Goal: Use online tool/utility: Utilize a website feature to perform a specific function

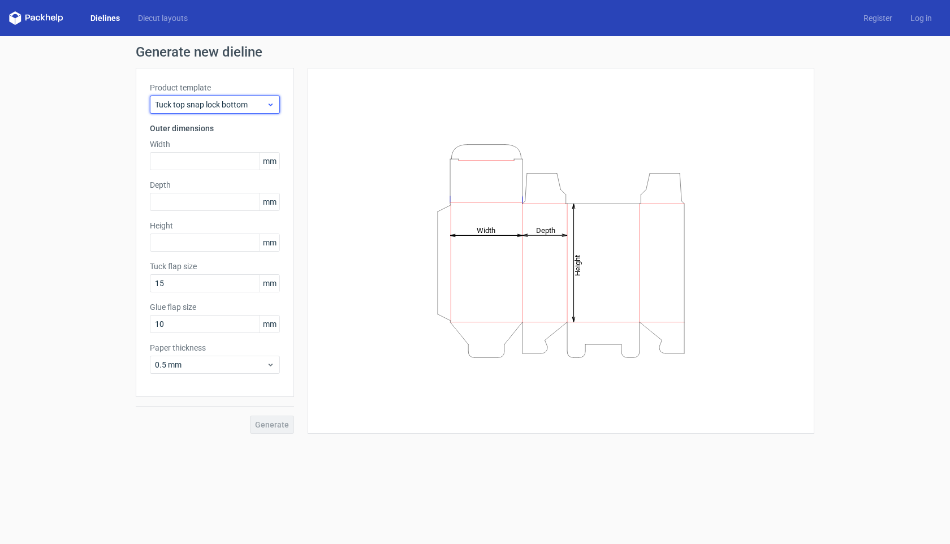
click at [189, 101] on span "Tuck top snap lock bottom" at bounding box center [210, 104] width 111 height 11
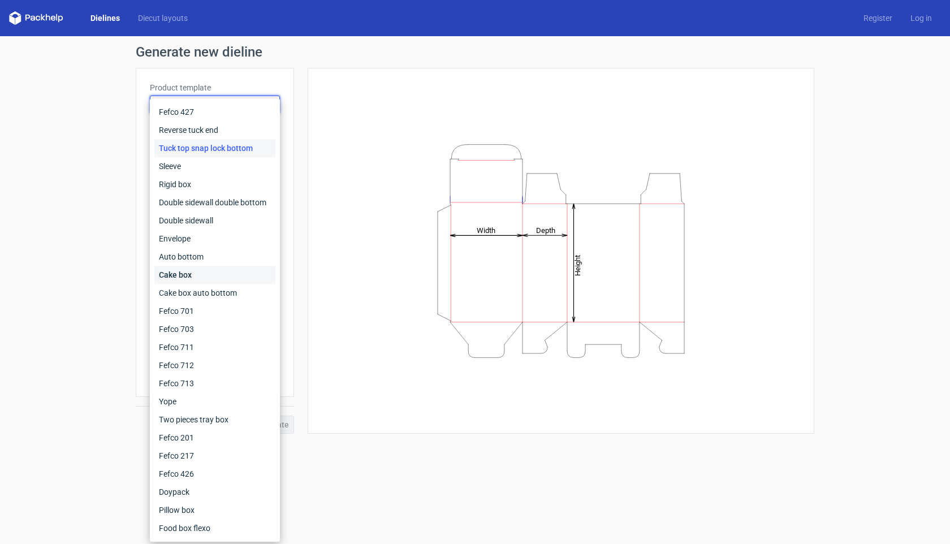
click at [172, 276] on div "Cake box" at bounding box center [214, 275] width 121 height 18
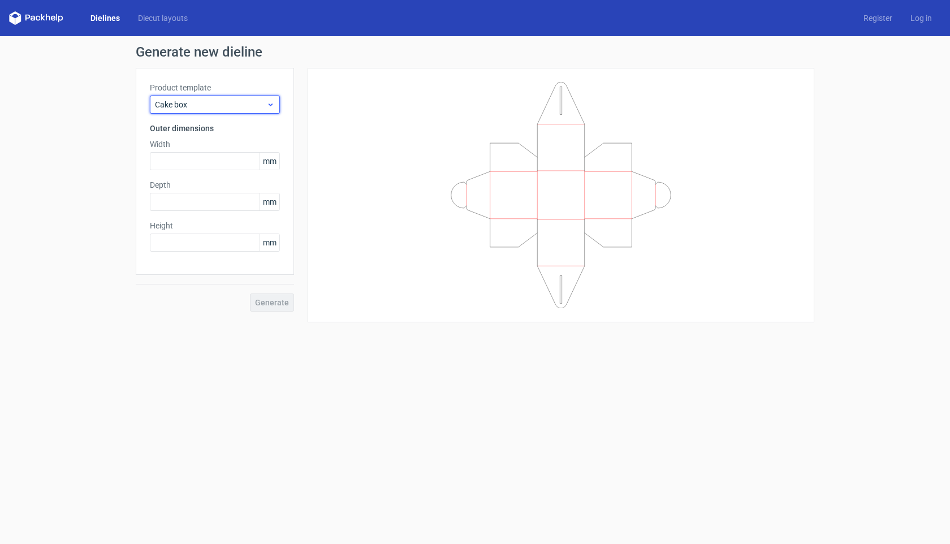
click at [219, 105] on span "Cake box" at bounding box center [210, 104] width 111 height 11
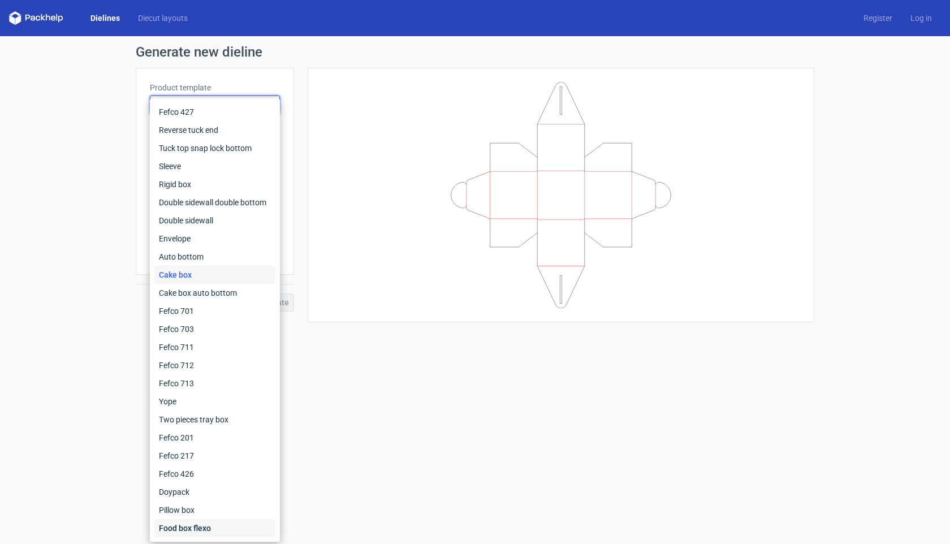
click at [230, 530] on div "Food box flexo" at bounding box center [214, 528] width 121 height 18
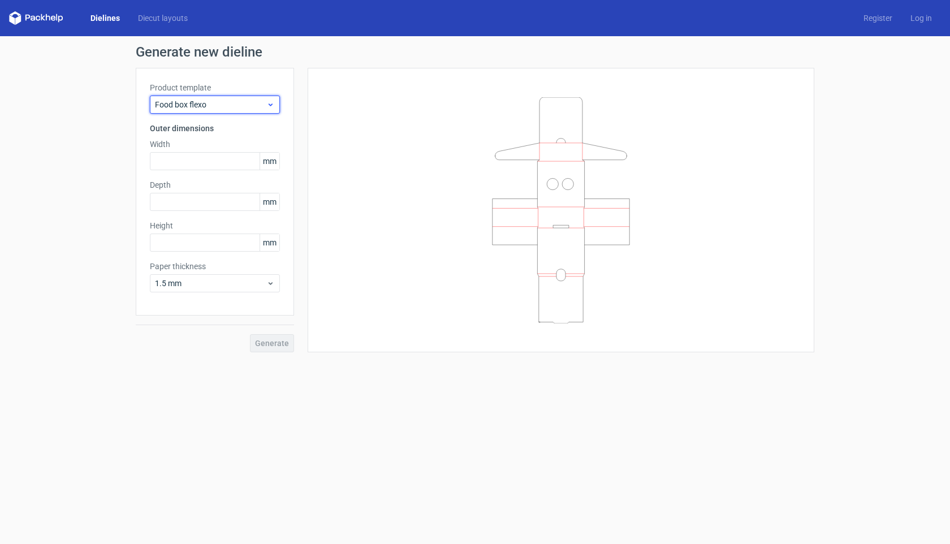
click at [230, 103] on span "Food box flexo" at bounding box center [210, 104] width 111 height 11
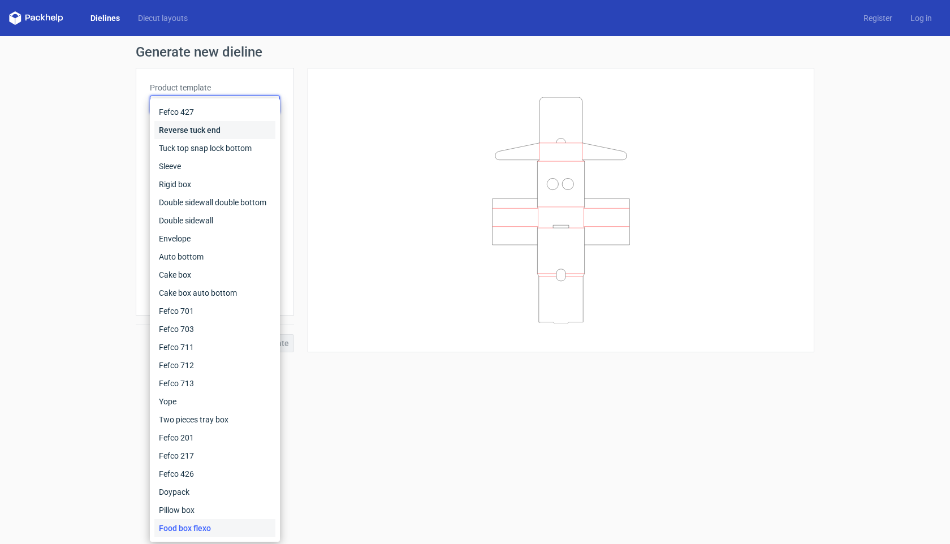
click at [216, 127] on div "Reverse tuck end" at bounding box center [214, 130] width 121 height 18
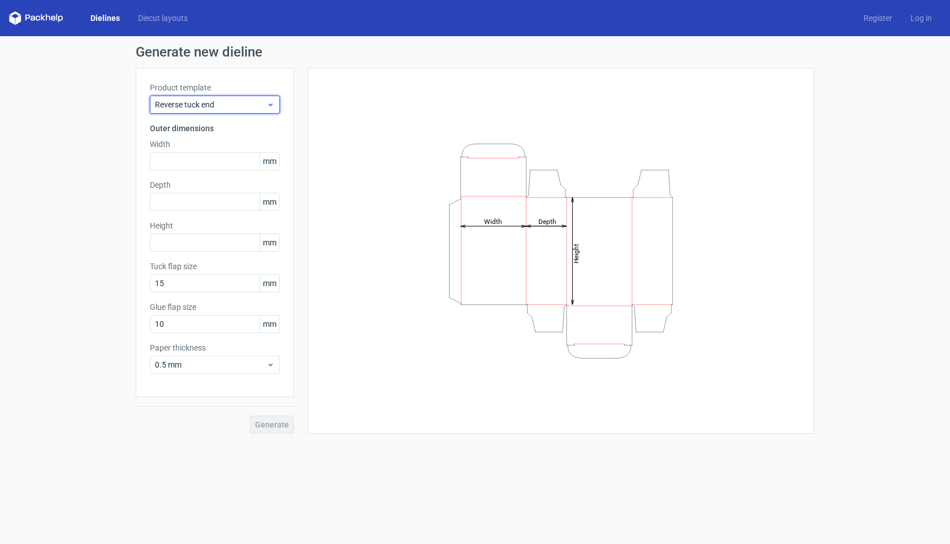
click at [225, 101] on span "Reverse tuck end" at bounding box center [210, 104] width 111 height 11
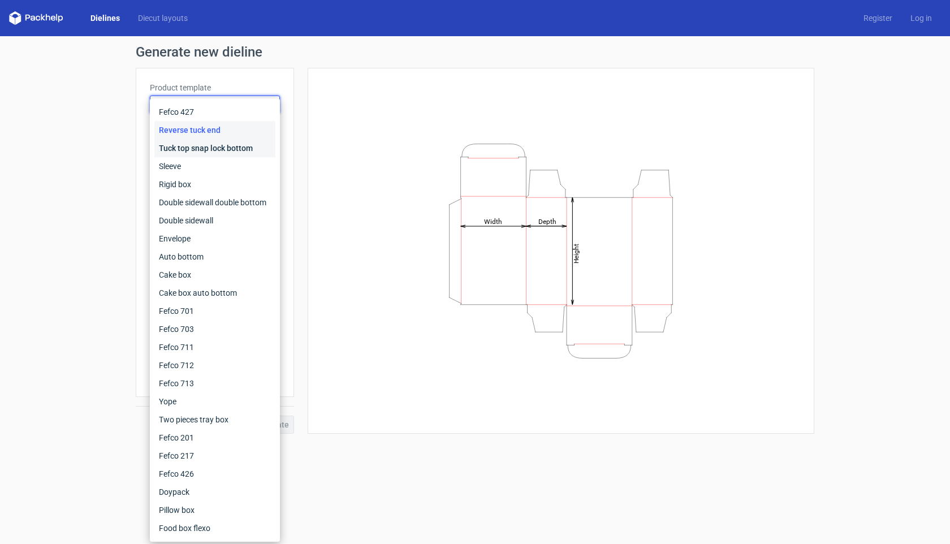
click at [214, 144] on div "Tuck top snap lock bottom" at bounding box center [214, 148] width 121 height 18
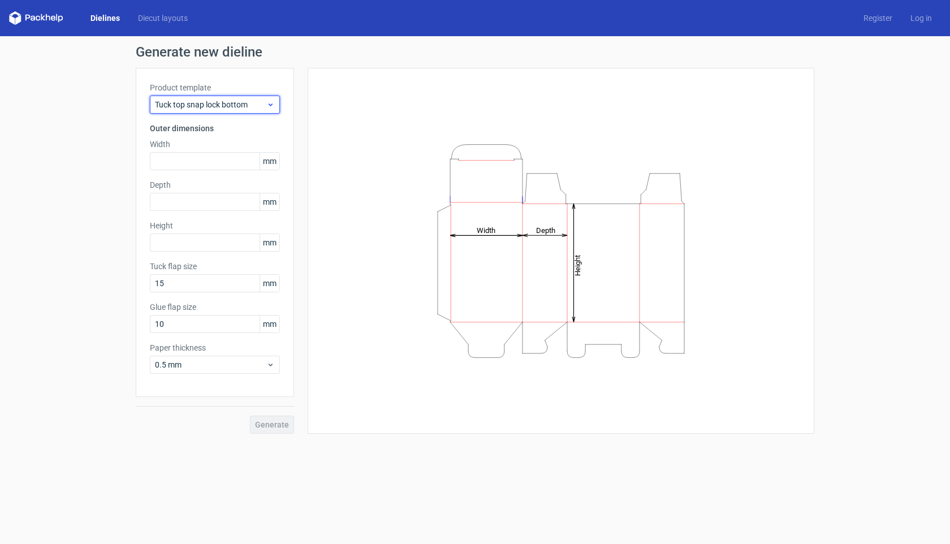
click at [222, 106] on span "Tuck top snap lock bottom" at bounding box center [210, 104] width 111 height 11
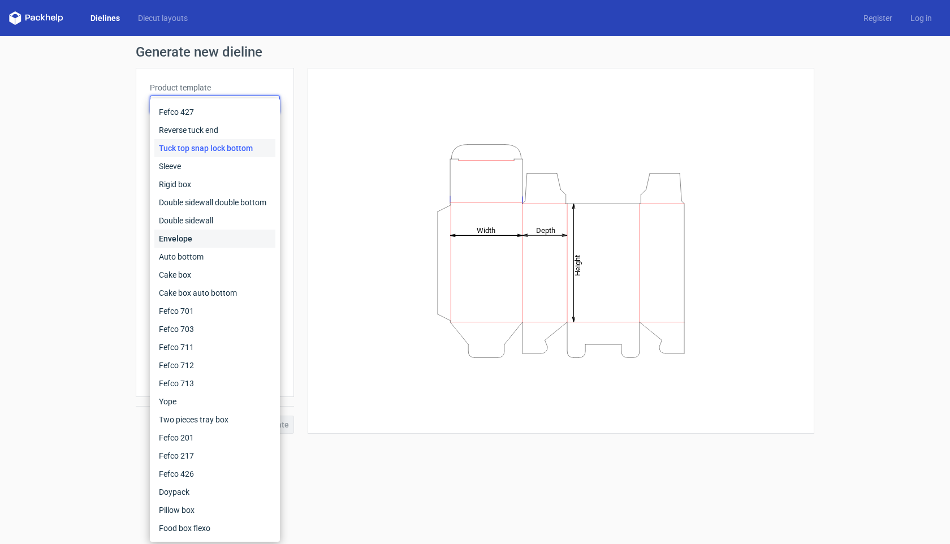
click at [206, 234] on div "Envelope" at bounding box center [214, 239] width 121 height 18
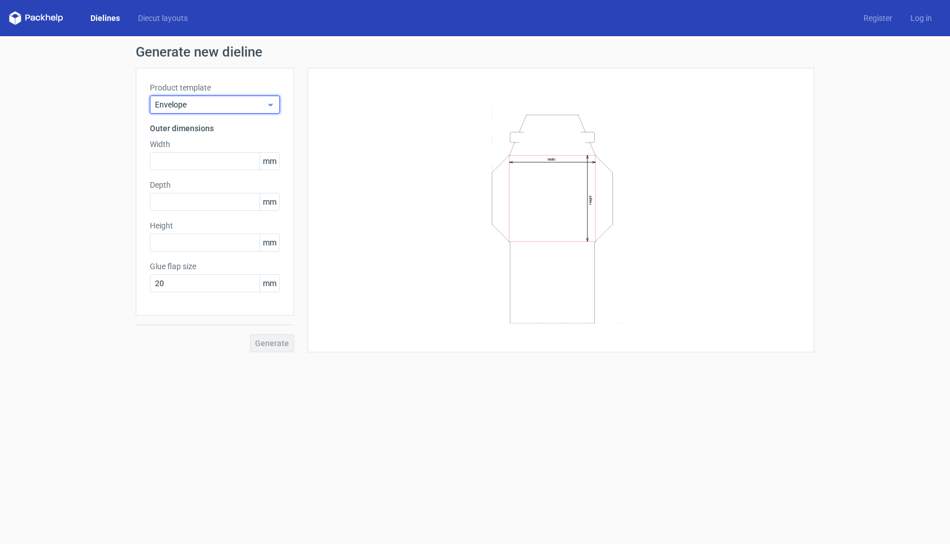
click at [185, 97] on div "Envelope" at bounding box center [215, 105] width 130 height 18
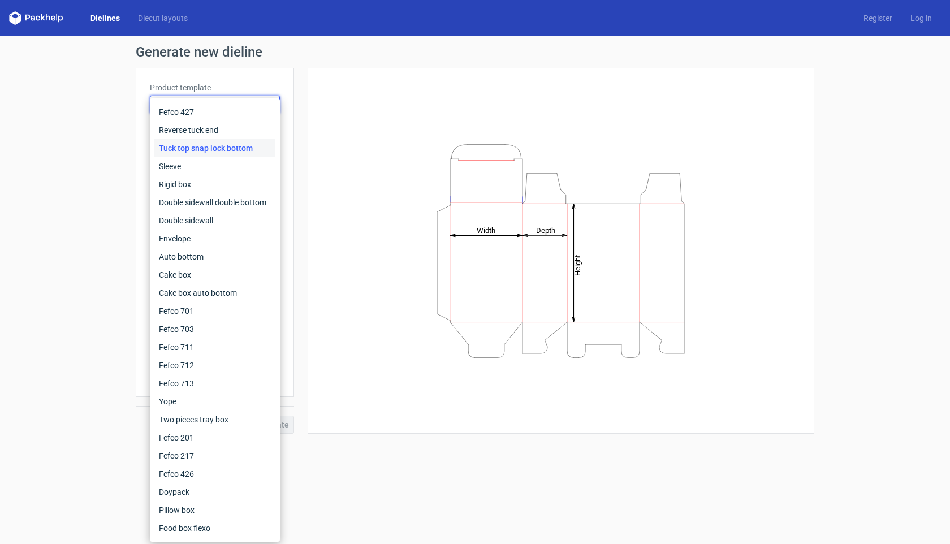
click at [106, 88] on div "Generate new dieline Product template Tuck top snap lock bottom Outer dimension…" at bounding box center [475, 239] width 950 height 406
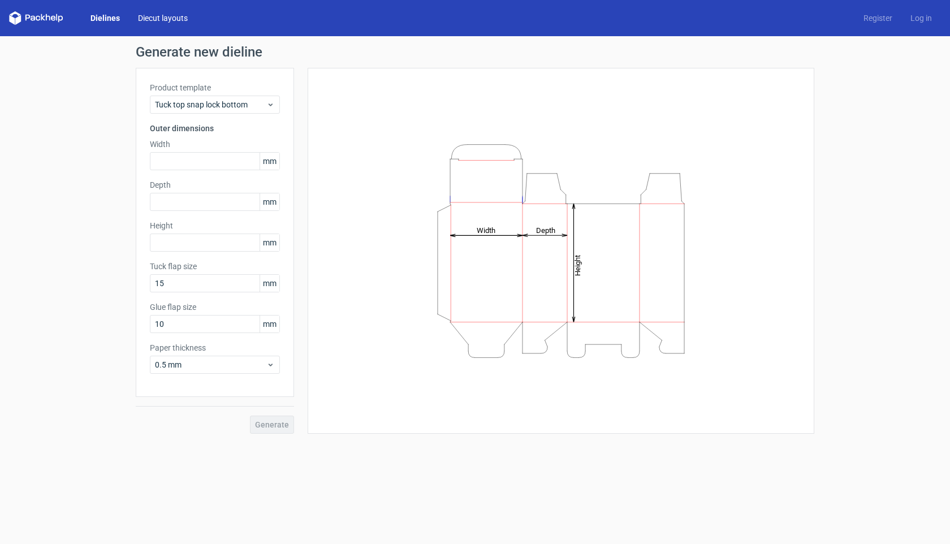
click at [163, 20] on link "Diecut layouts" at bounding box center [163, 17] width 68 height 11
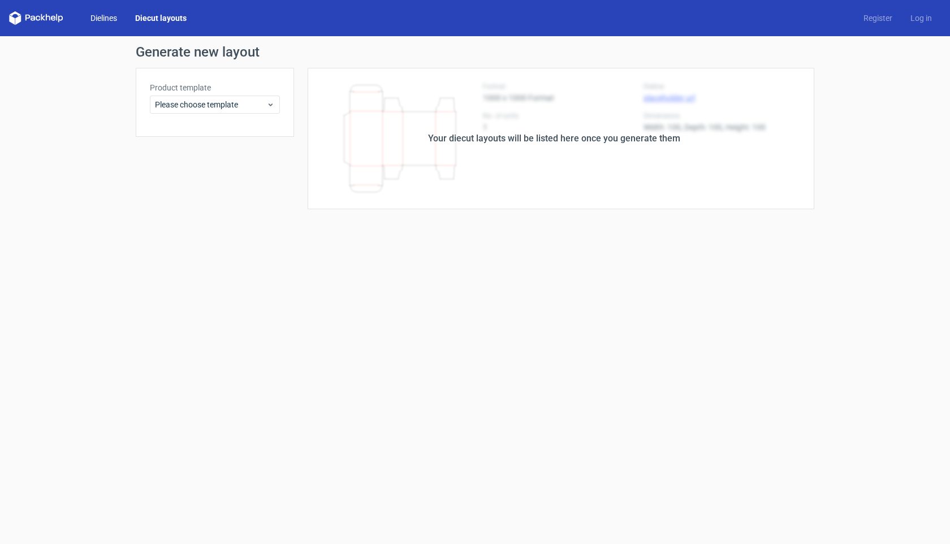
click at [120, 15] on link "Dielines" at bounding box center [103, 17] width 45 height 11
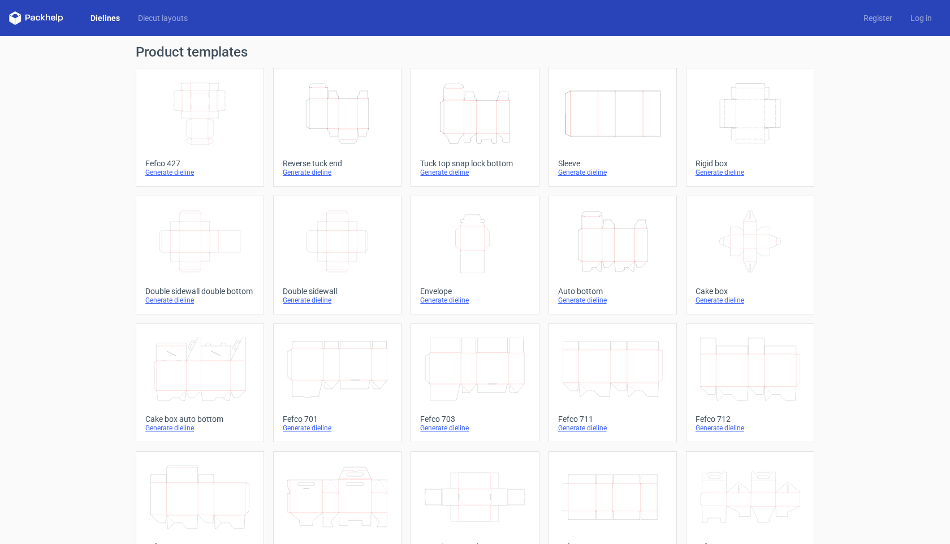
click at [57, 19] on polygon at bounding box center [56, 17] width 1 height 7
click at [34, 18] on icon at bounding box center [33, 18] width 5 height 5
click at [16, 19] on polygon at bounding box center [18, 20] width 6 height 10
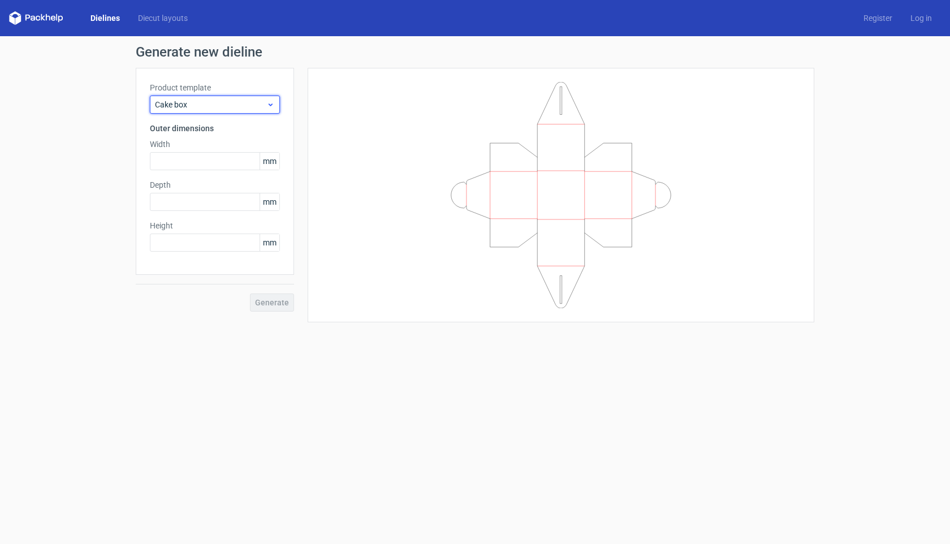
click at [226, 102] on span "Cake box" at bounding box center [210, 104] width 111 height 11
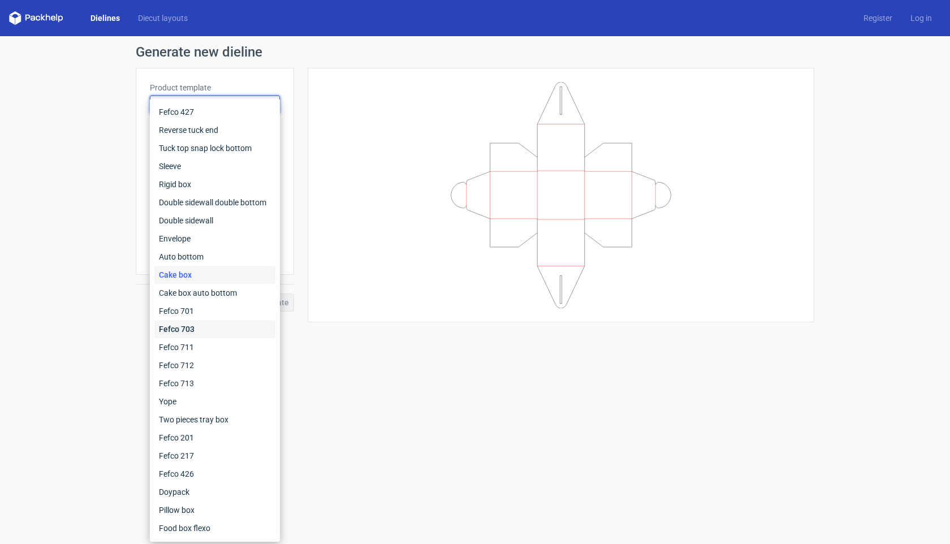
click at [236, 327] on div "Fefco 703" at bounding box center [214, 329] width 121 height 18
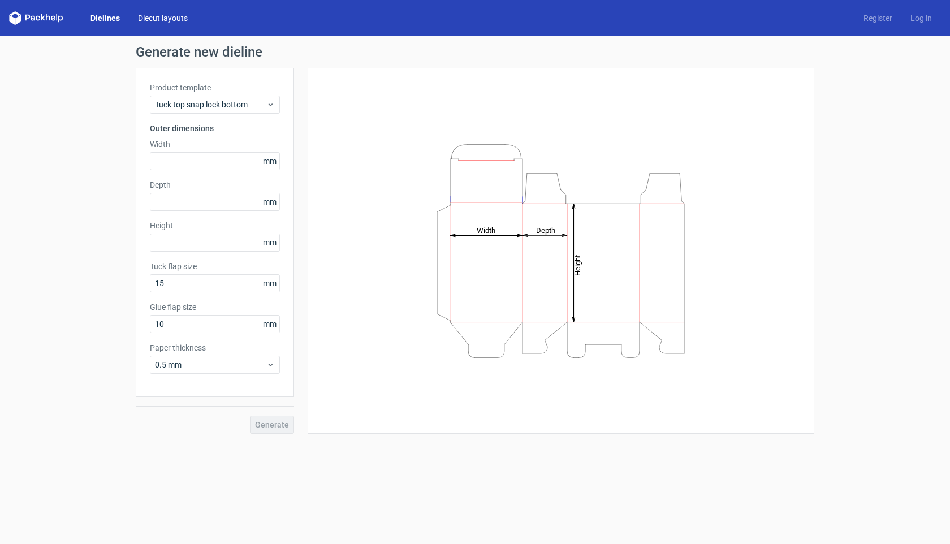
click at [158, 21] on link "Diecut layouts" at bounding box center [163, 17] width 68 height 11
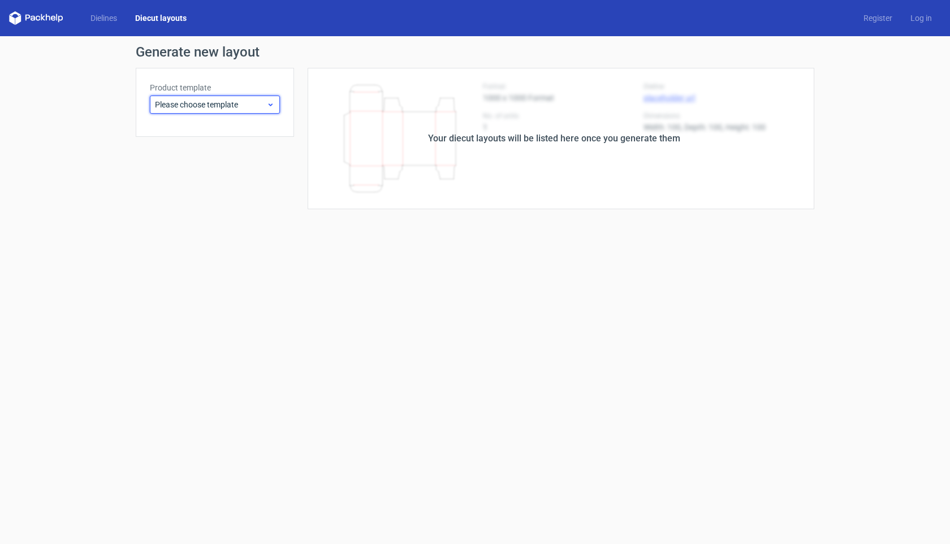
click at [187, 100] on span "Please choose template" at bounding box center [210, 104] width 111 height 11
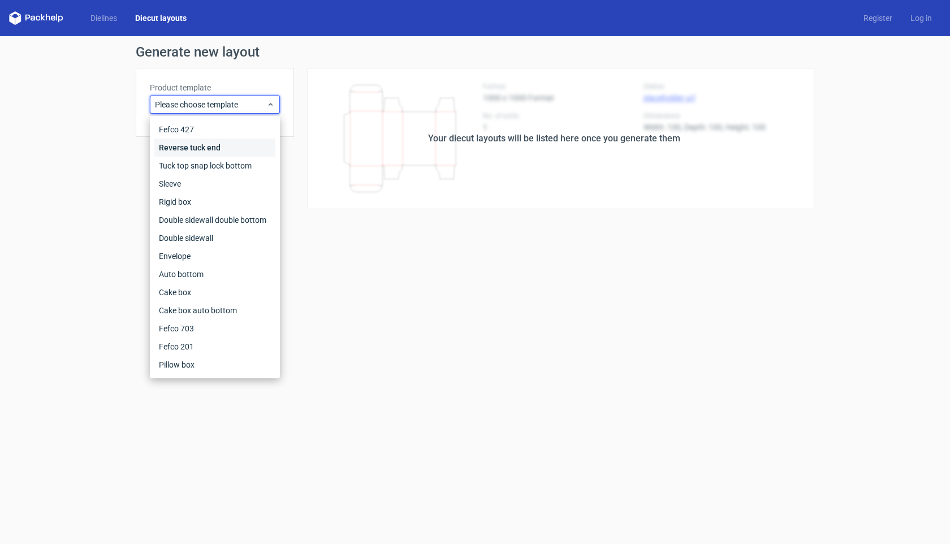
click at [191, 154] on div "Reverse tuck end" at bounding box center [214, 148] width 121 height 18
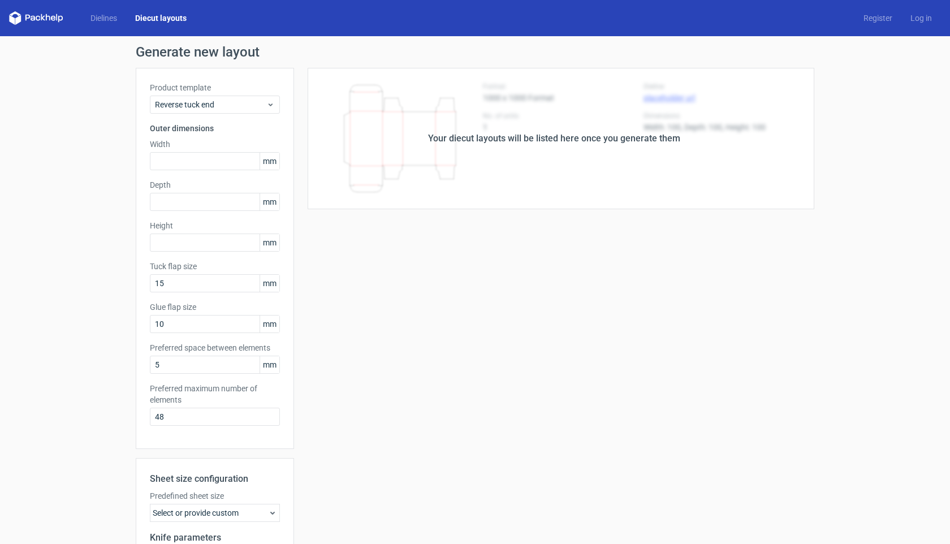
click at [205, 114] on div "Product template Reverse tuck end Outer dimensions Width mm Depth mm Height mm …" at bounding box center [215, 258] width 158 height 381
click at [208, 106] on span "Reverse tuck end" at bounding box center [210, 104] width 111 height 11
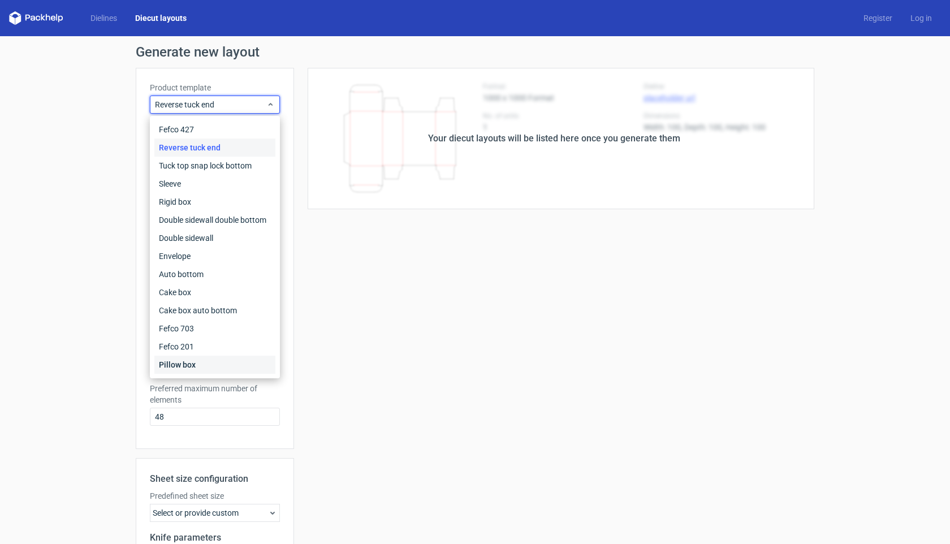
click at [204, 360] on div "Pillow box" at bounding box center [214, 365] width 121 height 18
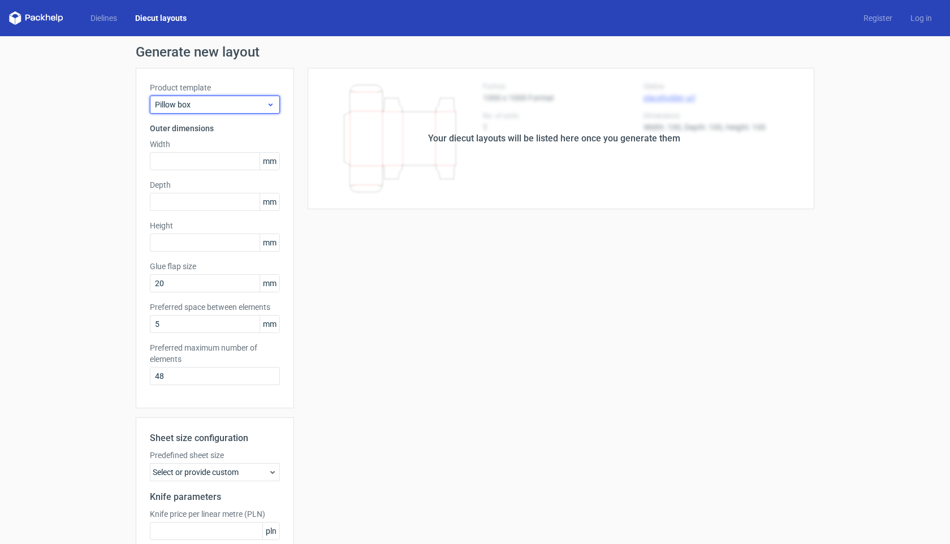
click at [228, 105] on span "Pillow box" at bounding box center [210, 104] width 111 height 11
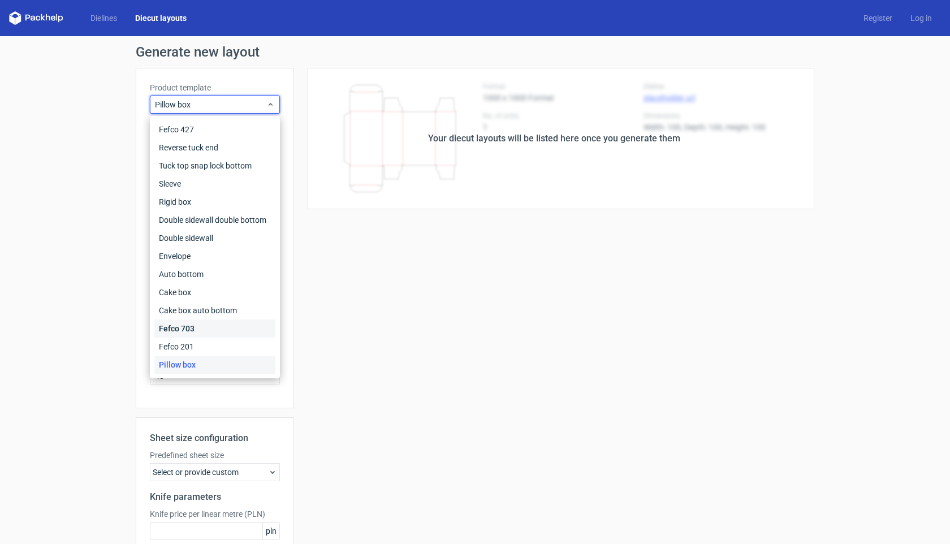
click at [215, 333] on div "Fefco 703" at bounding box center [214, 328] width 121 height 18
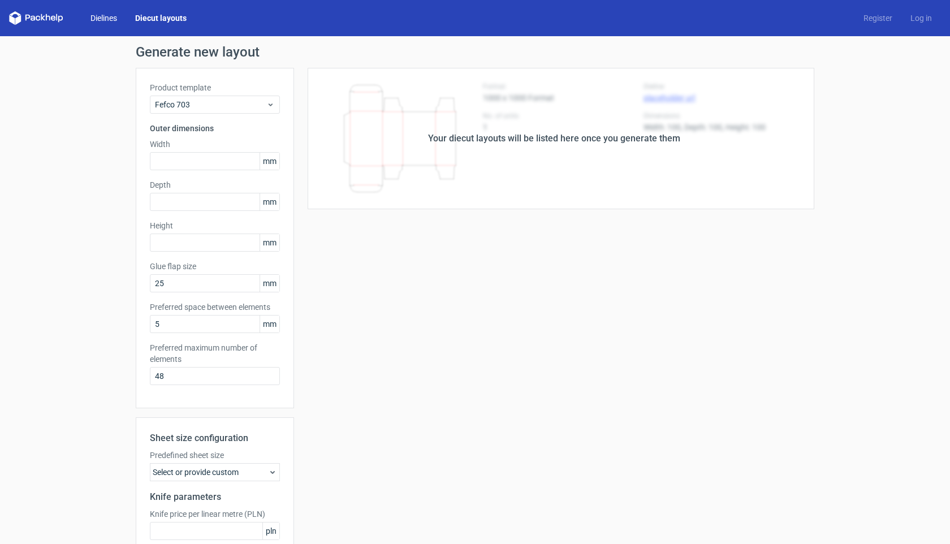
click at [106, 14] on link "Dielines" at bounding box center [103, 17] width 45 height 11
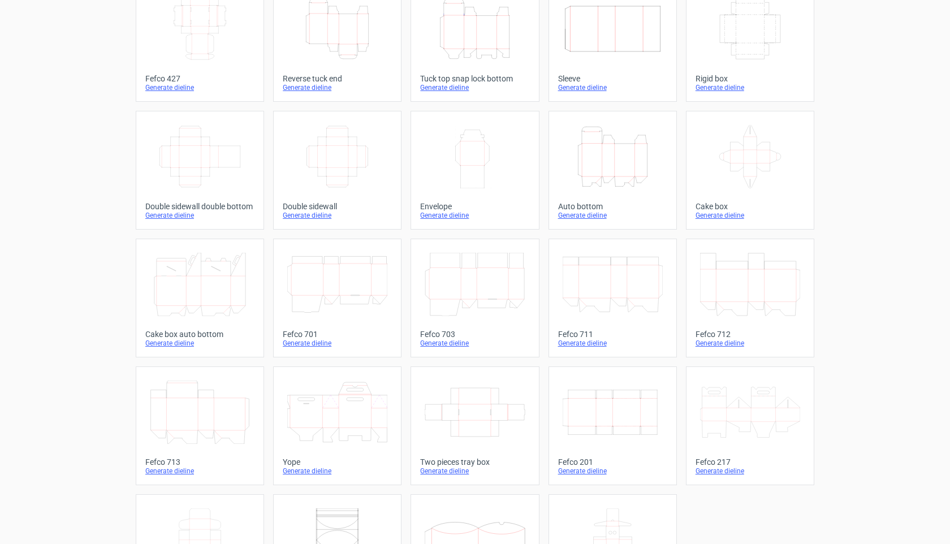
scroll to position [86, 0]
click at [570, 471] on div "Generate dieline" at bounding box center [612, 469] width 109 height 9
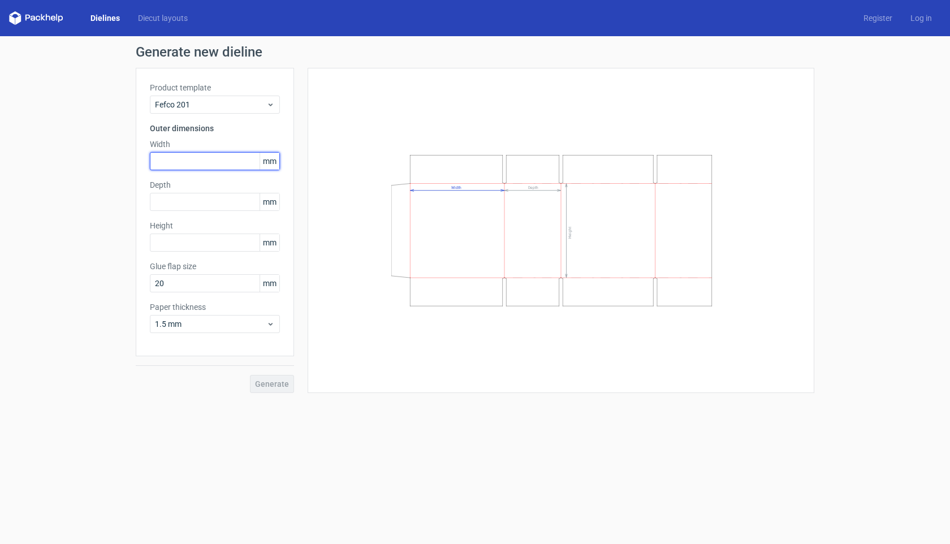
click at [208, 165] on input "text" at bounding box center [215, 161] width 130 height 18
type input "400"
click at [213, 207] on input "text" at bounding box center [215, 202] width 130 height 18
type input "300"
click at [202, 239] on input "text" at bounding box center [215, 242] width 130 height 18
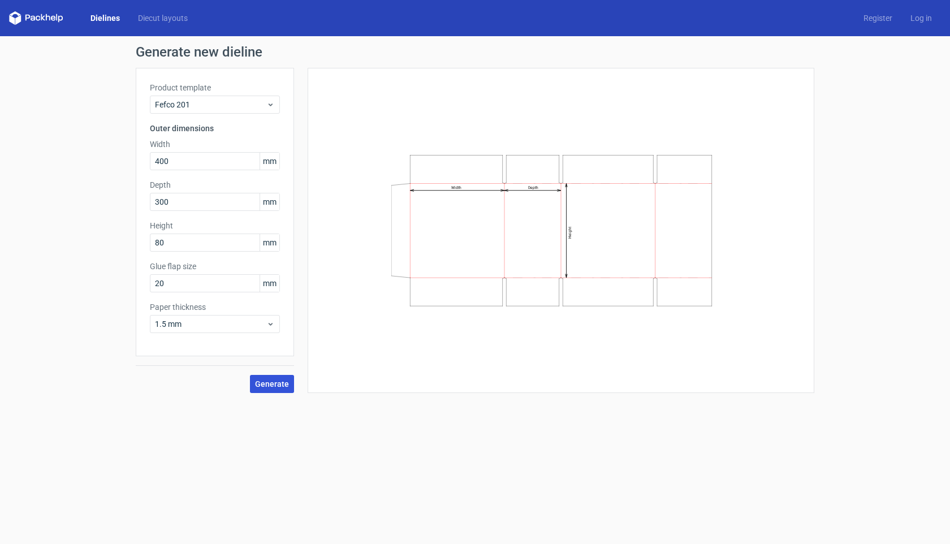
click at [270, 375] on button "Generate" at bounding box center [272, 384] width 44 height 18
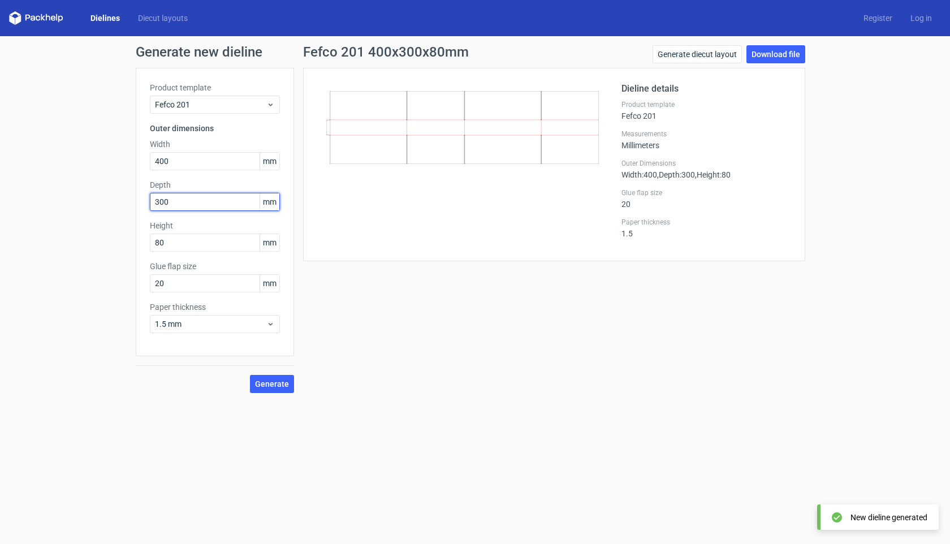
drag, startPoint x: 173, startPoint y: 202, endPoint x: 137, endPoint y: 202, distance: 35.6
click at [137, 202] on div "Product template Fefco 201 Outer dimensions Width 400 mm Depth 300 mm Height 80…" at bounding box center [215, 212] width 158 height 288
click at [175, 244] on input "80" at bounding box center [215, 242] width 130 height 18
drag, startPoint x: 175, startPoint y: 244, endPoint x: 165, endPoint y: 244, distance: 10.2
click at [165, 244] on input "80" at bounding box center [215, 242] width 130 height 18
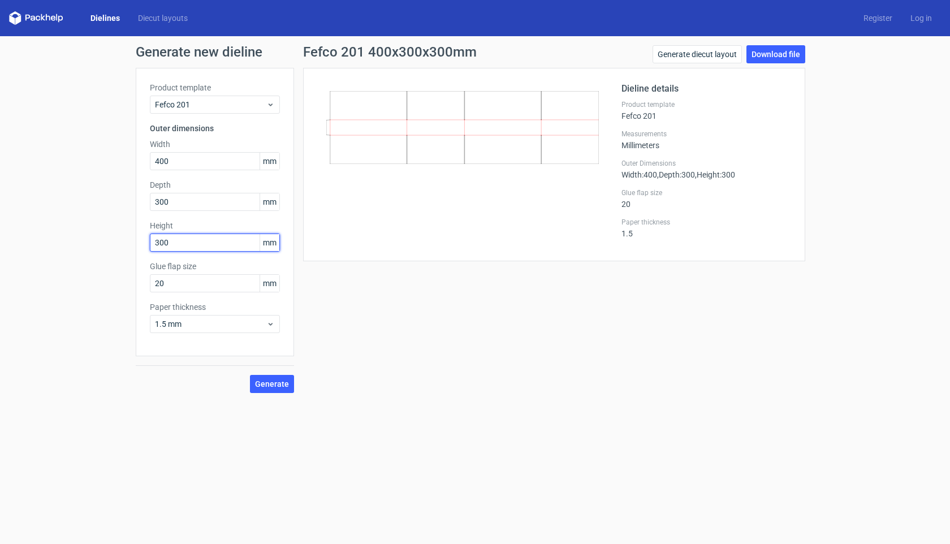
click at [250, 375] on button "Generate" at bounding box center [272, 384] width 44 height 18
drag, startPoint x: 176, startPoint y: 240, endPoint x: 145, endPoint y: 240, distance: 31.1
click at [145, 240] on div "Product template Fefco 201 Outer dimensions Width 400 mm Depth 300 mm Height 30…" at bounding box center [215, 212] width 158 height 288
type input "80"
click at [250, 375] on button "Generate" at bounding box center [272, 384] width 44 height 18
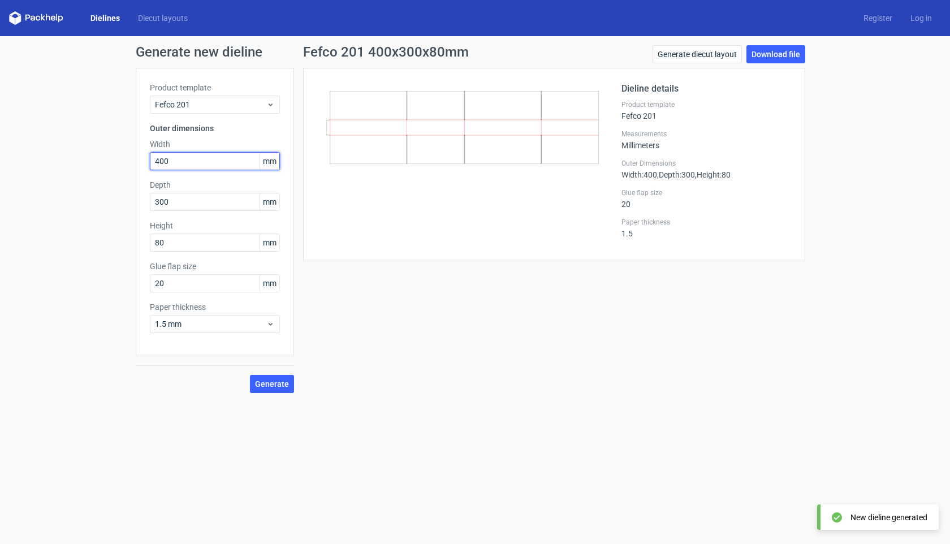
drag, startPoint x: 184, startPoint y: 164, endPoint x: 115, endPoint y: 164, distance: 69.0
click at [115, 164] on div "Generate new dieline Product template Fefco 201 Outer dimensions Width 400 mm D…" at bounding box center [475, 219] width 950 height 366
type input "300"
click at [250, 375] on button "Generate" at bounding box center [272, 384] width 44 height 18
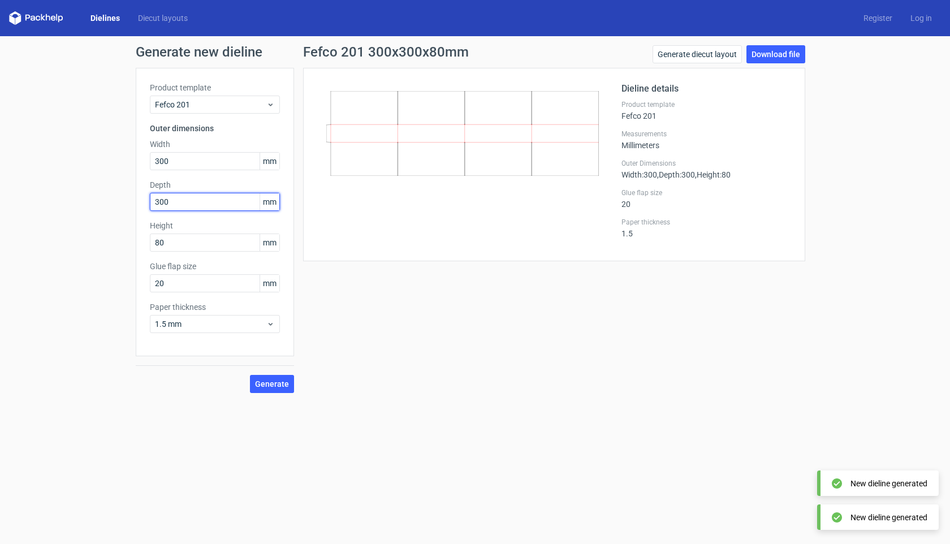
drag, startPoint x: 185, startPoint y: 206, endPoint x: 136, endPoint y: 205, distance: 48.6
click at [136, 205] on div "Product template Fefco 201 Outer dimensions Width 300 mm Depth 300 mm Height 80…" at bounding box center [215, 212] width 158 height 288
type input "400"
click at [250, 375] on button "Generate" at bounding box center [272, 384] width 44 height 18
